Goal: Find contact information: Find contact information

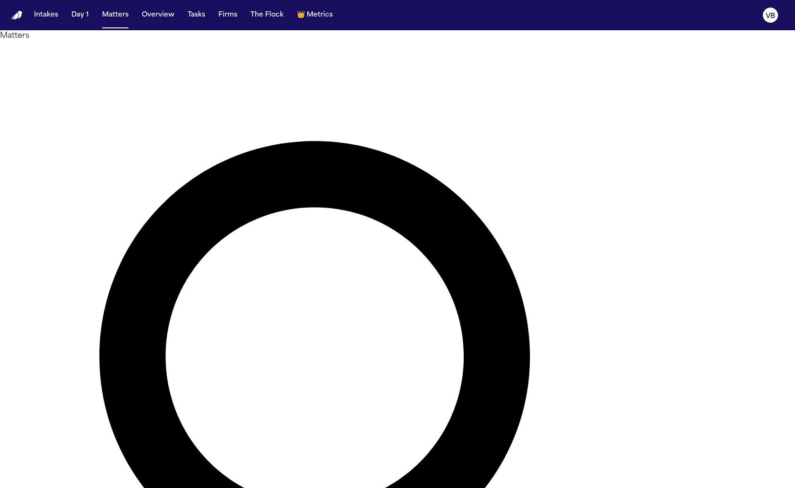
type input "*******"
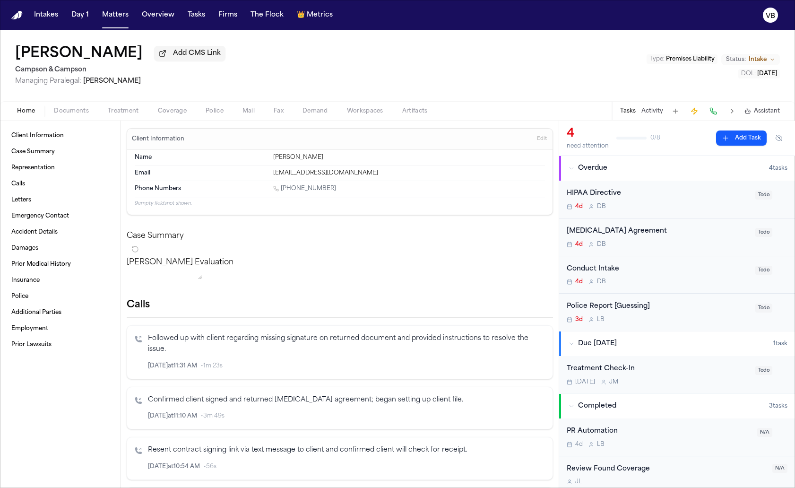
click at [214, 38] on div "[PERSON_NAME] Add CMS Link Campson & [PERSON_NAME] Managing Paralegal: [PERSON_…" at bounding box center [397, 65] width 795 height 71
